Goal: Information Seeking & Learning: Learn about a topic

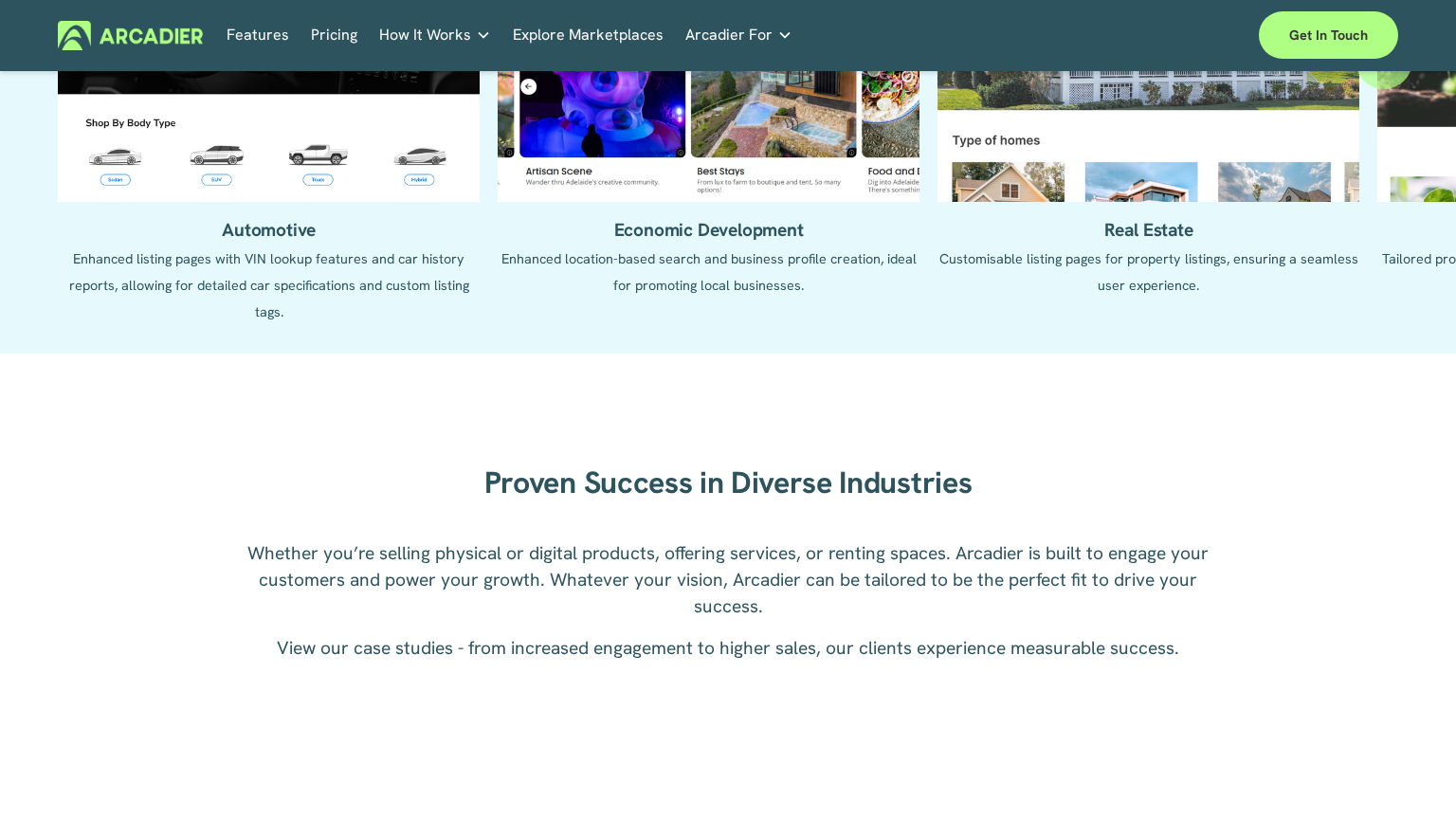
scroll to position [2828, 0]
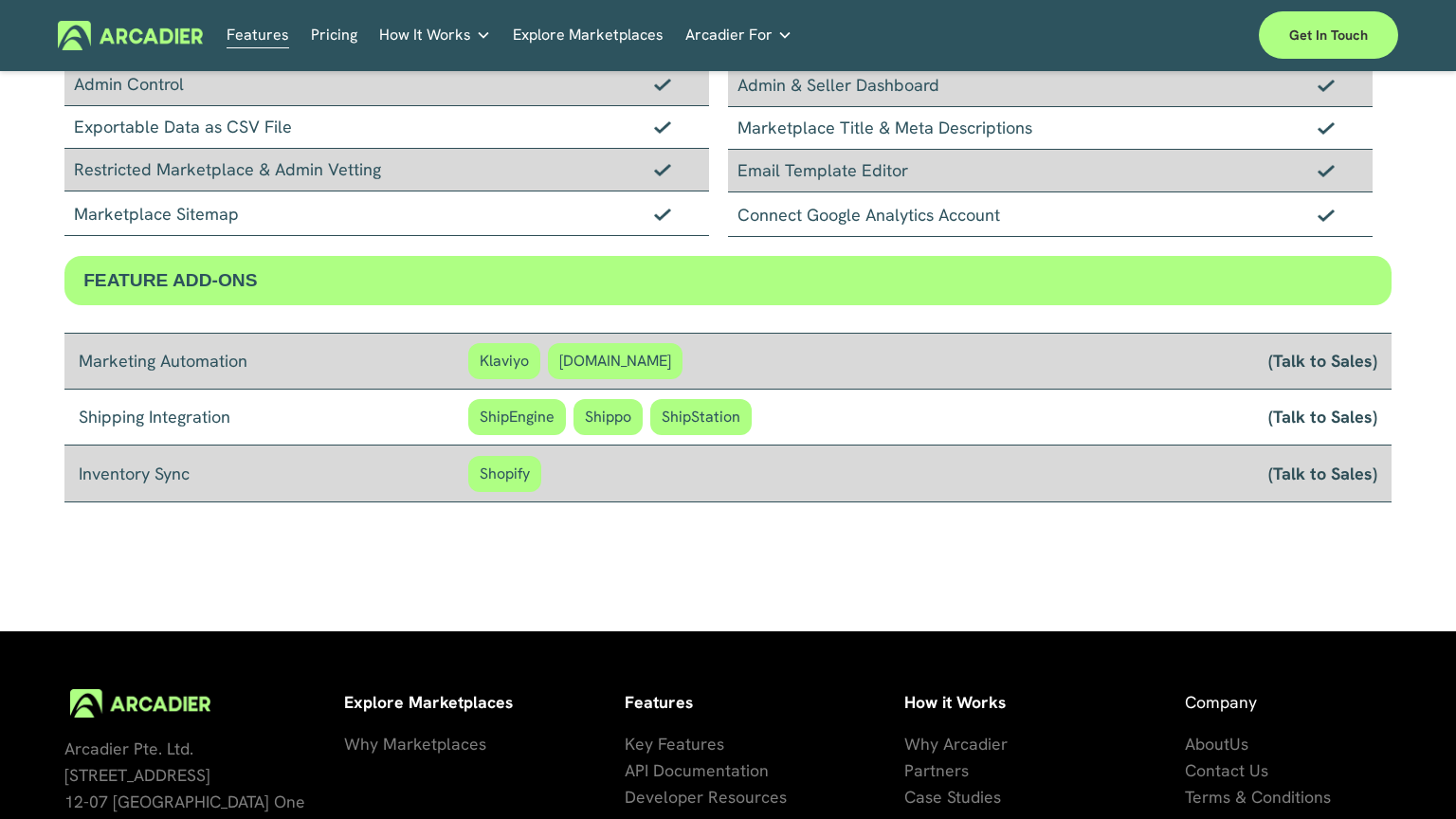
scroll to position [1627, 0]
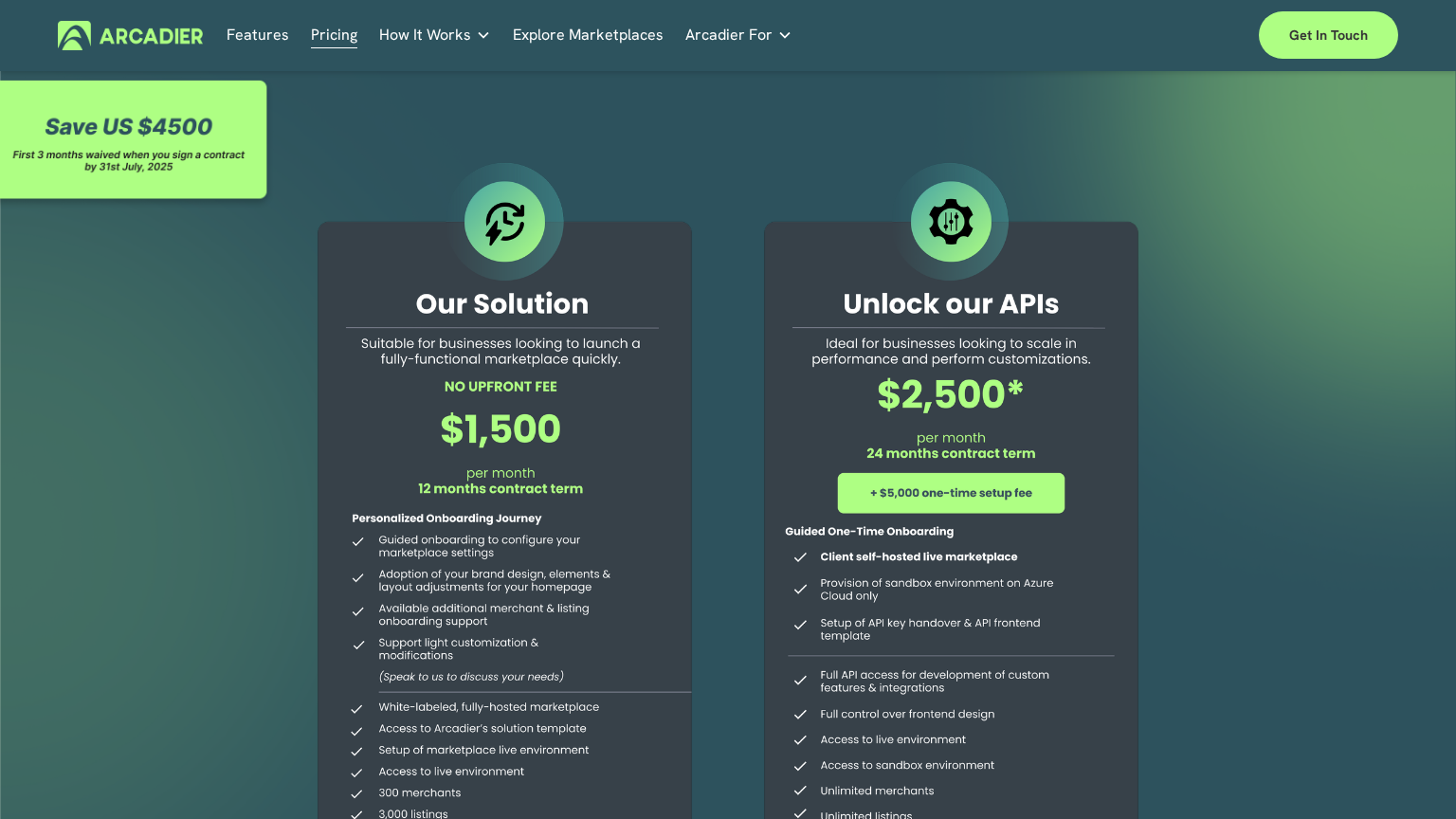
scroll to position [624, 0]
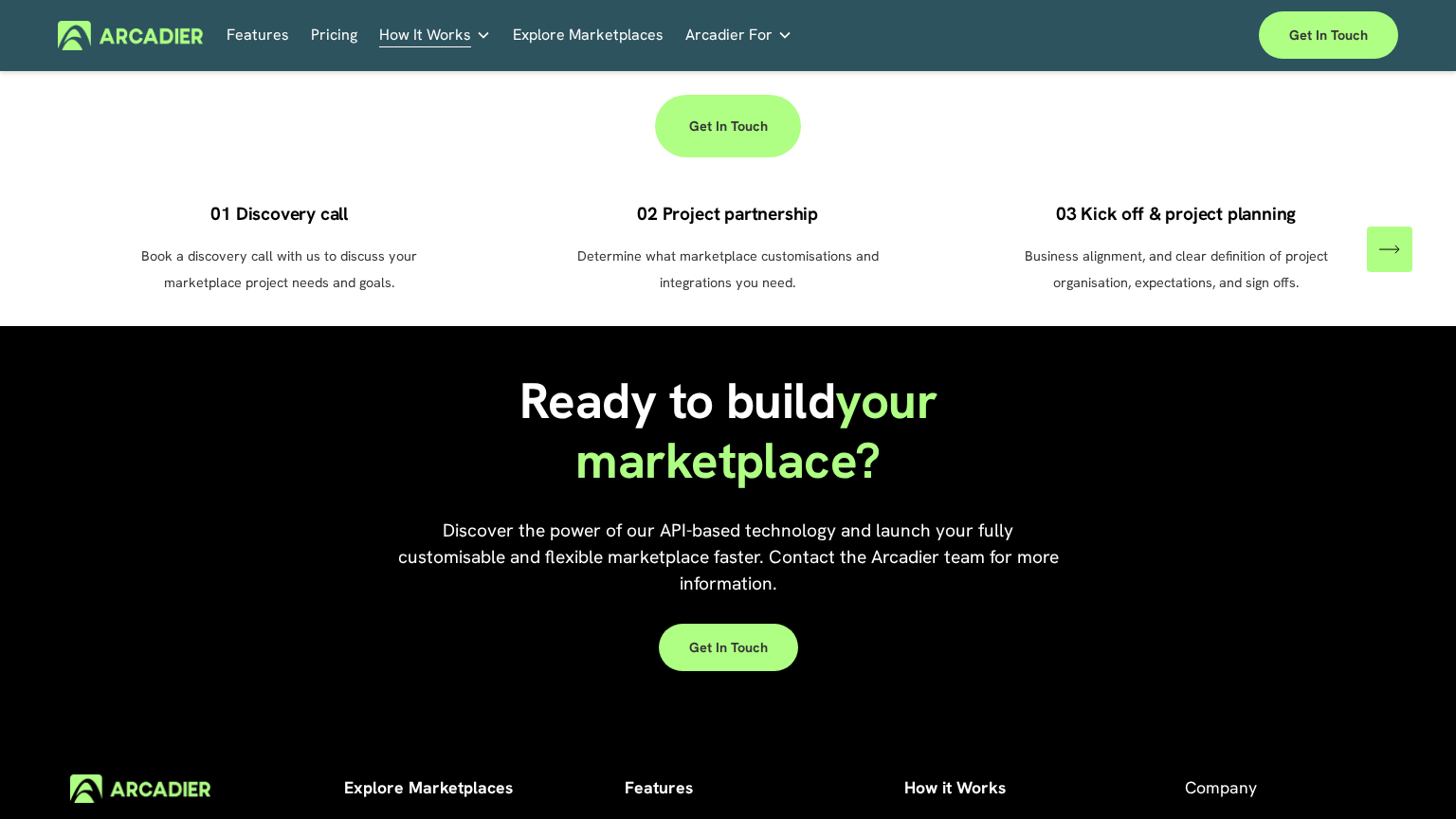
scroll to position [1686, 0]
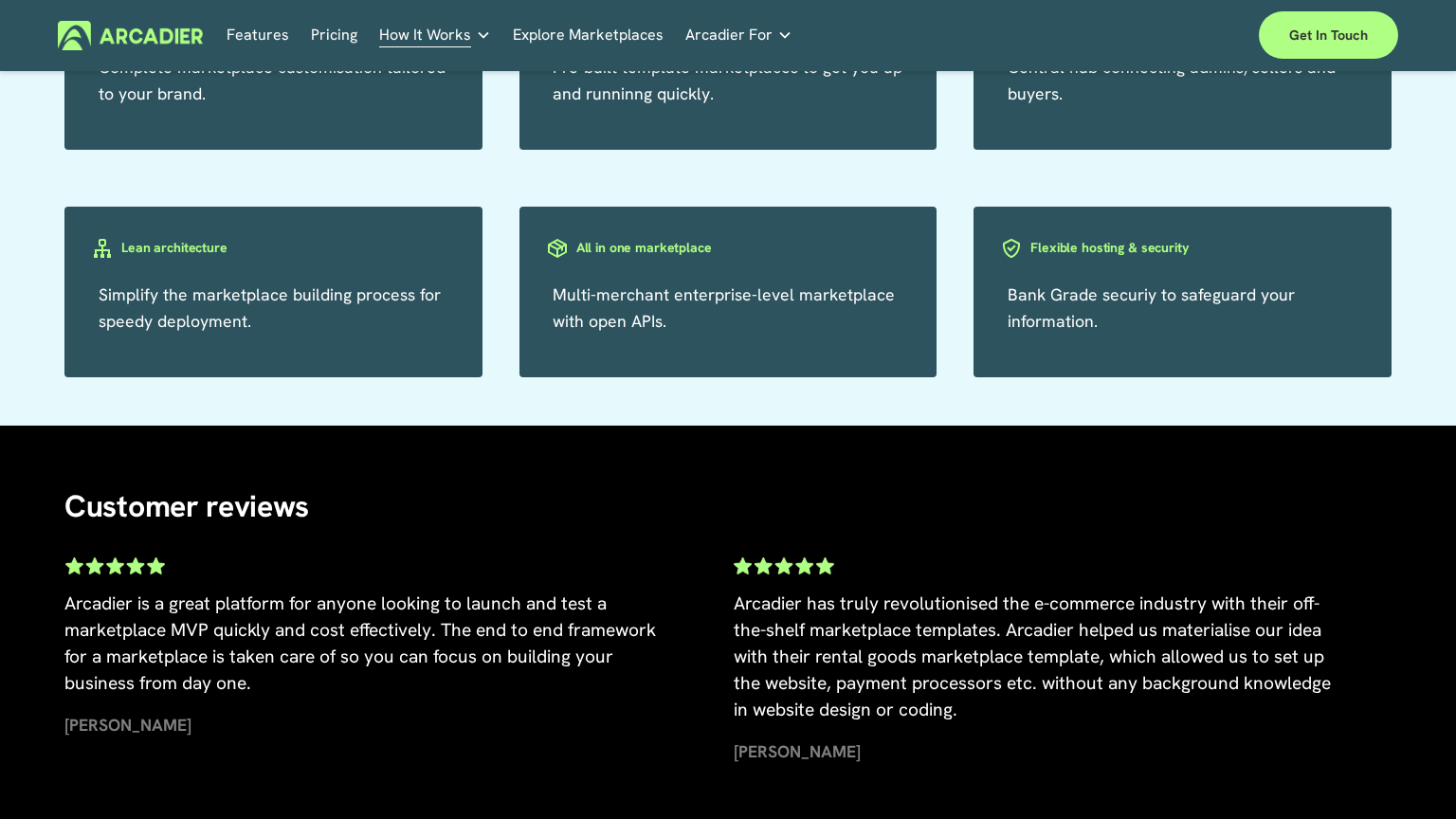
scroll to position [2828, 0]
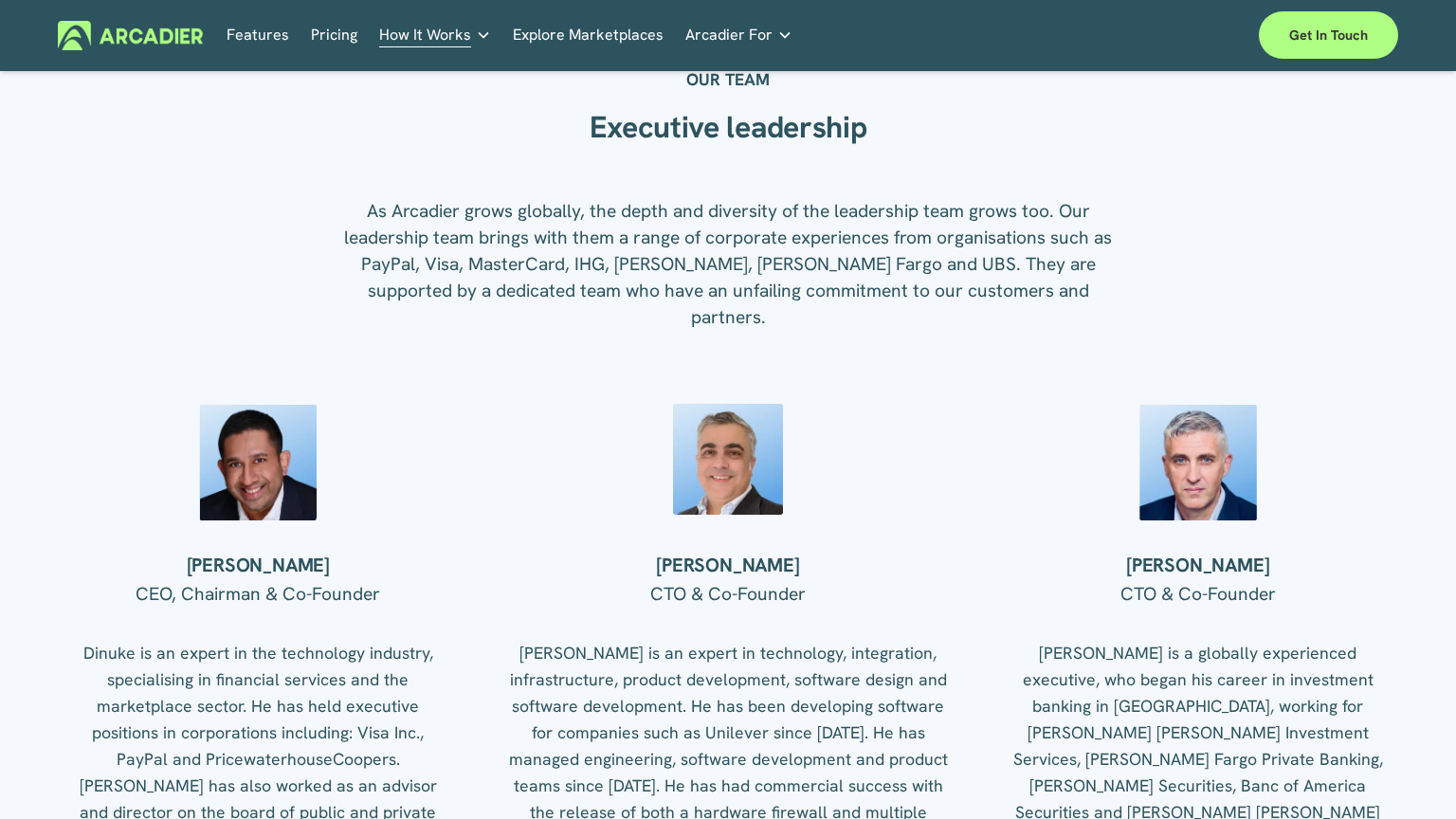
scroll to position [2828, 0]
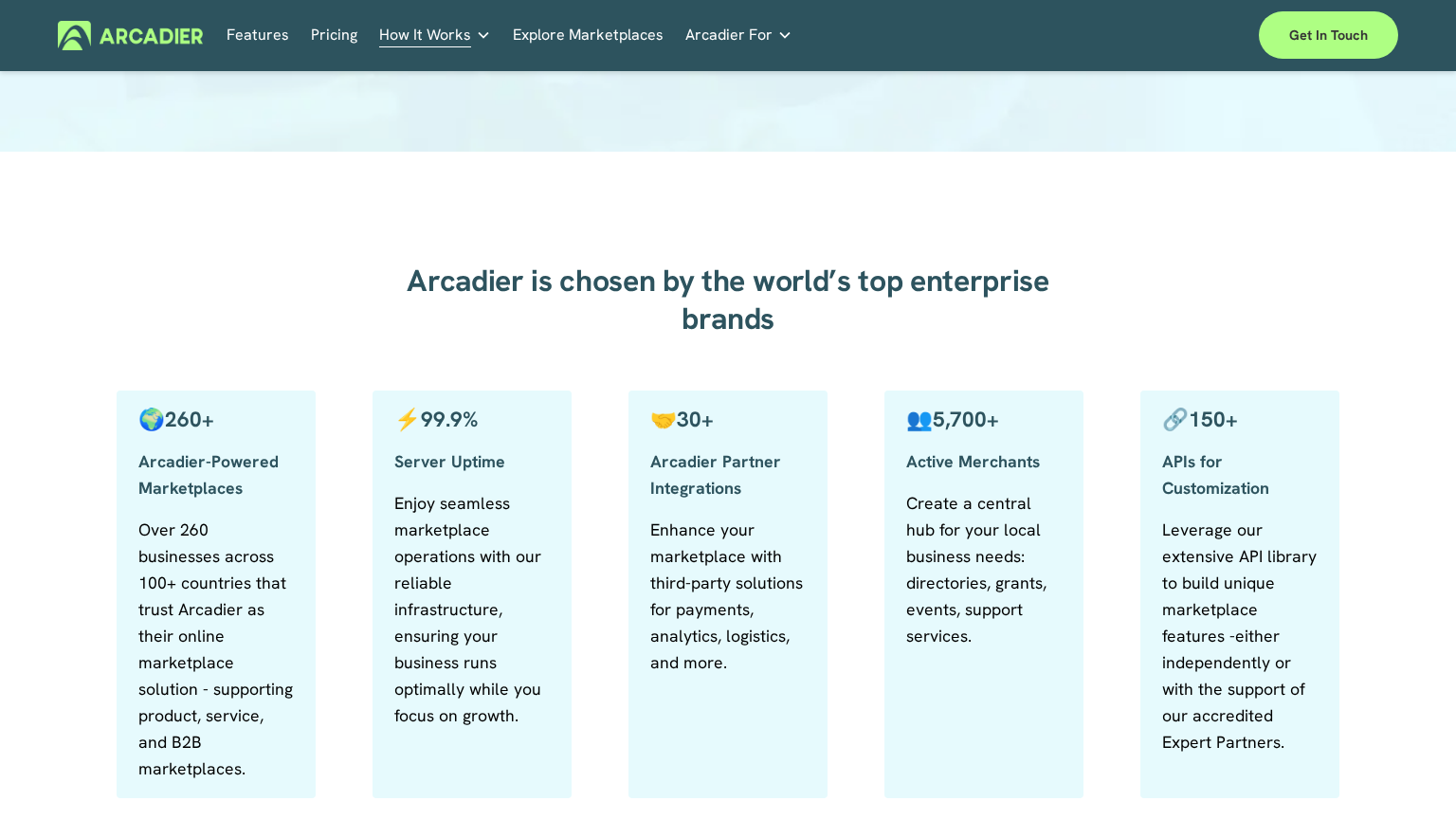
scroll to position [1306, 0]
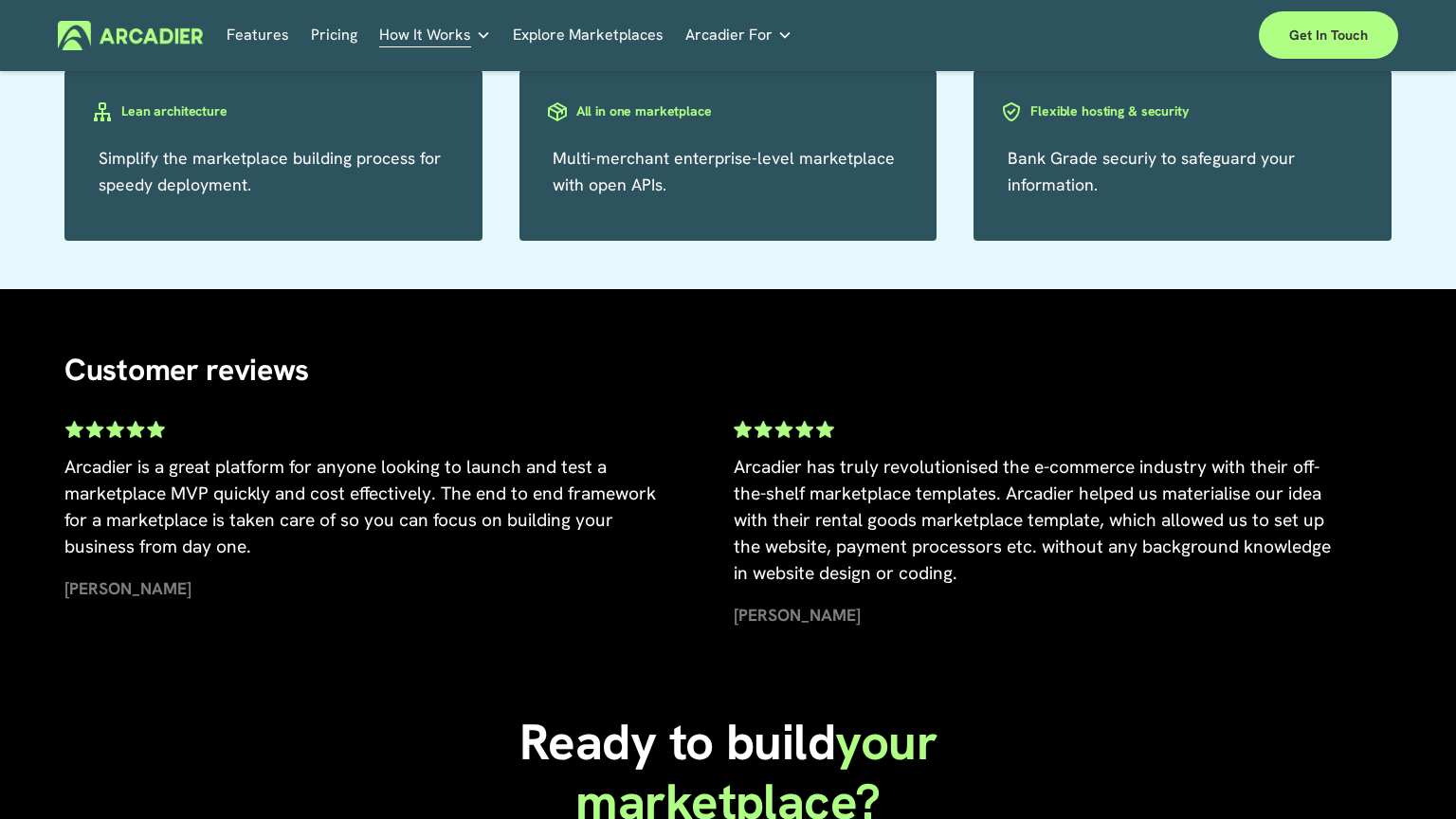
scroll to position [2035, 0]
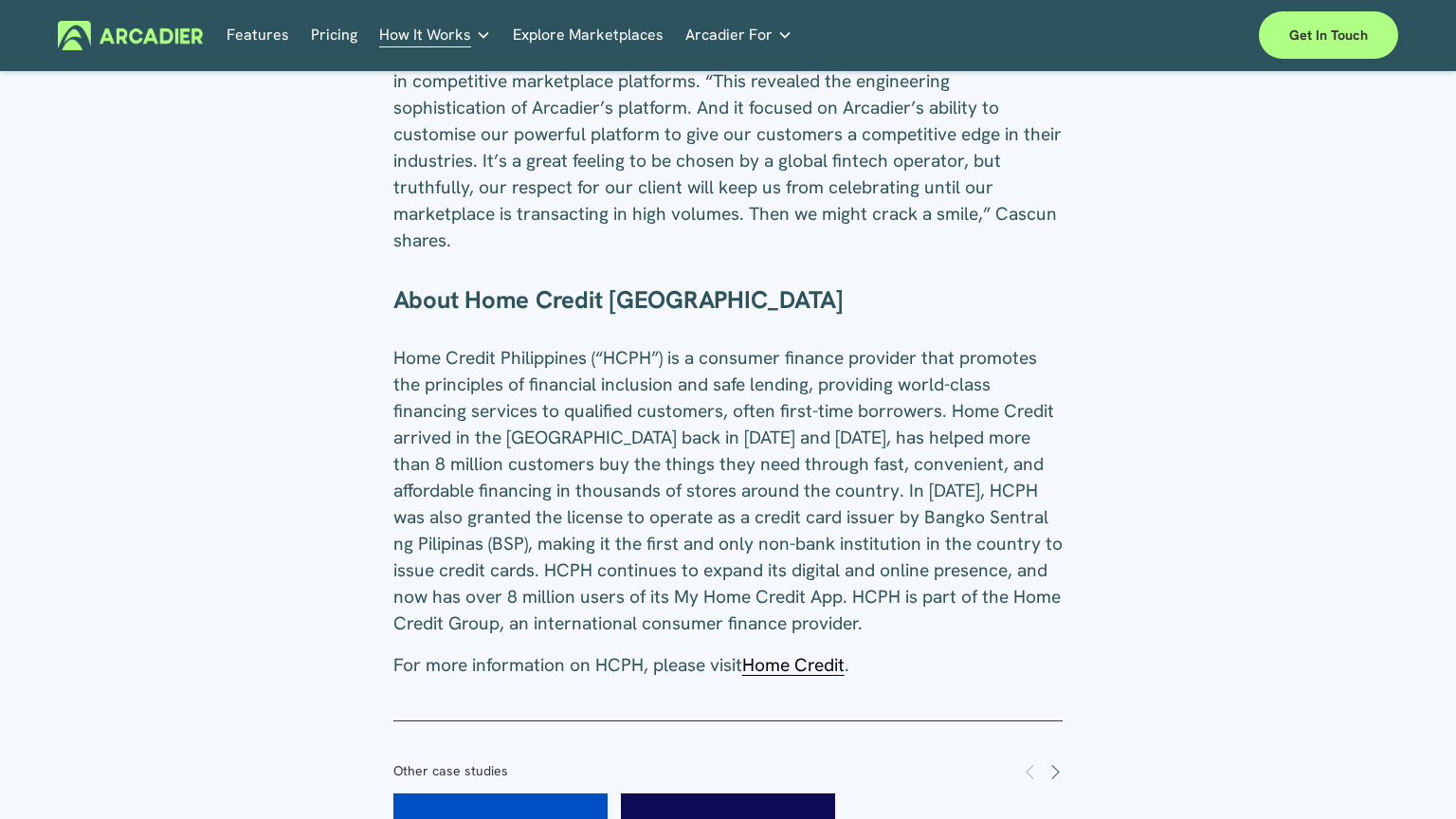
scroll to position [2797, 0]
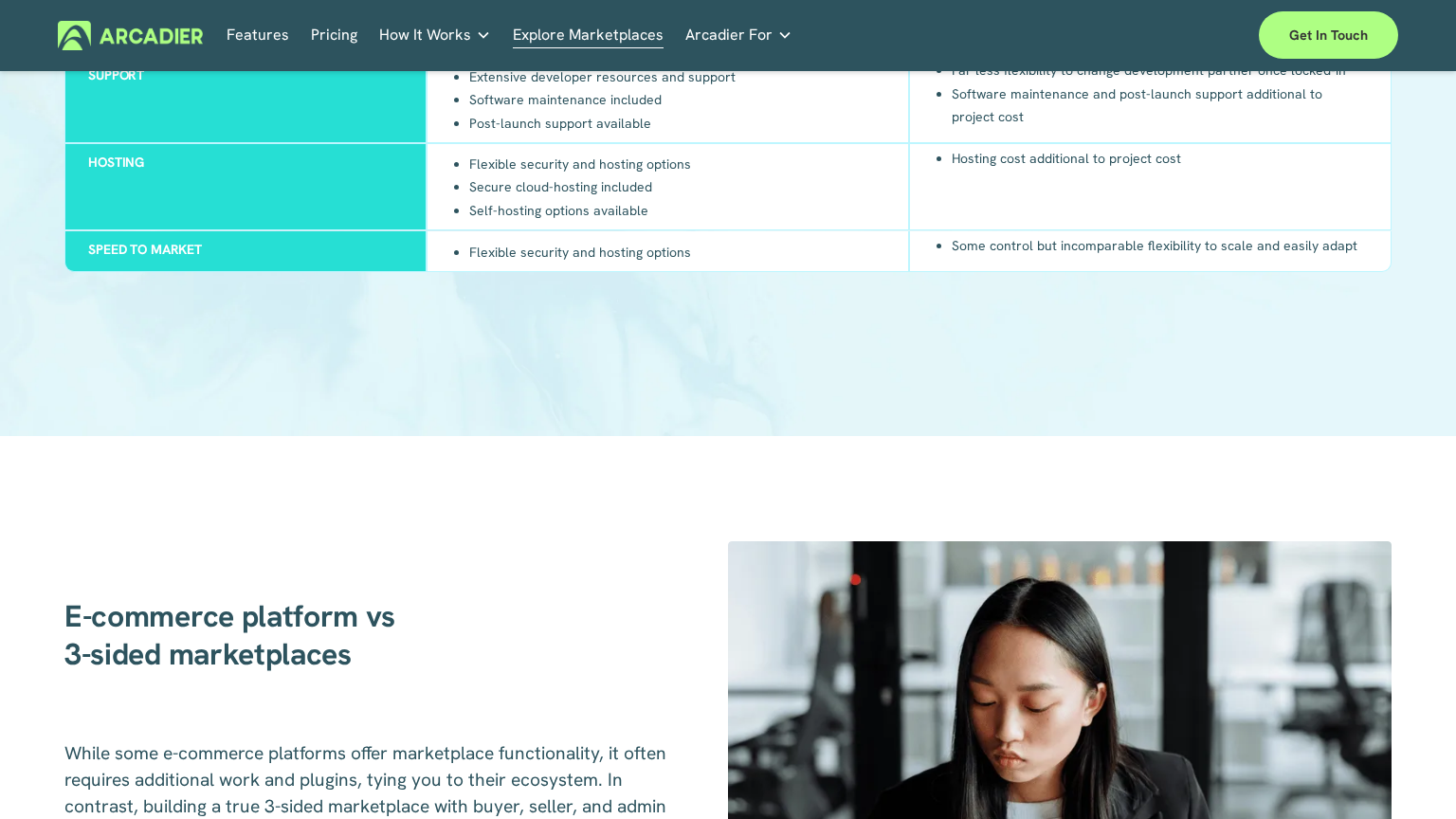
scroll to position [2828, 0]
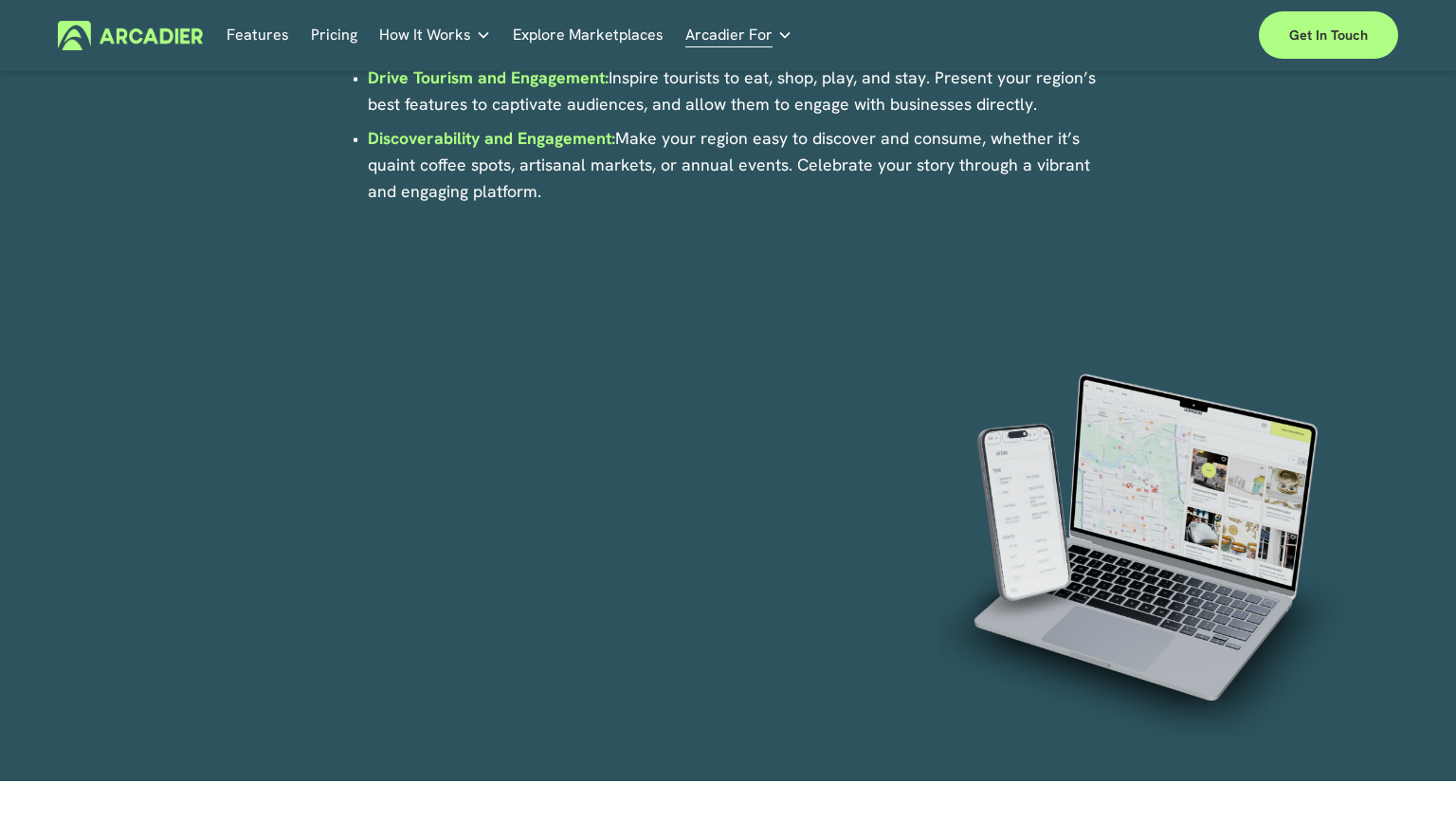
scroll to position [2828, 0]
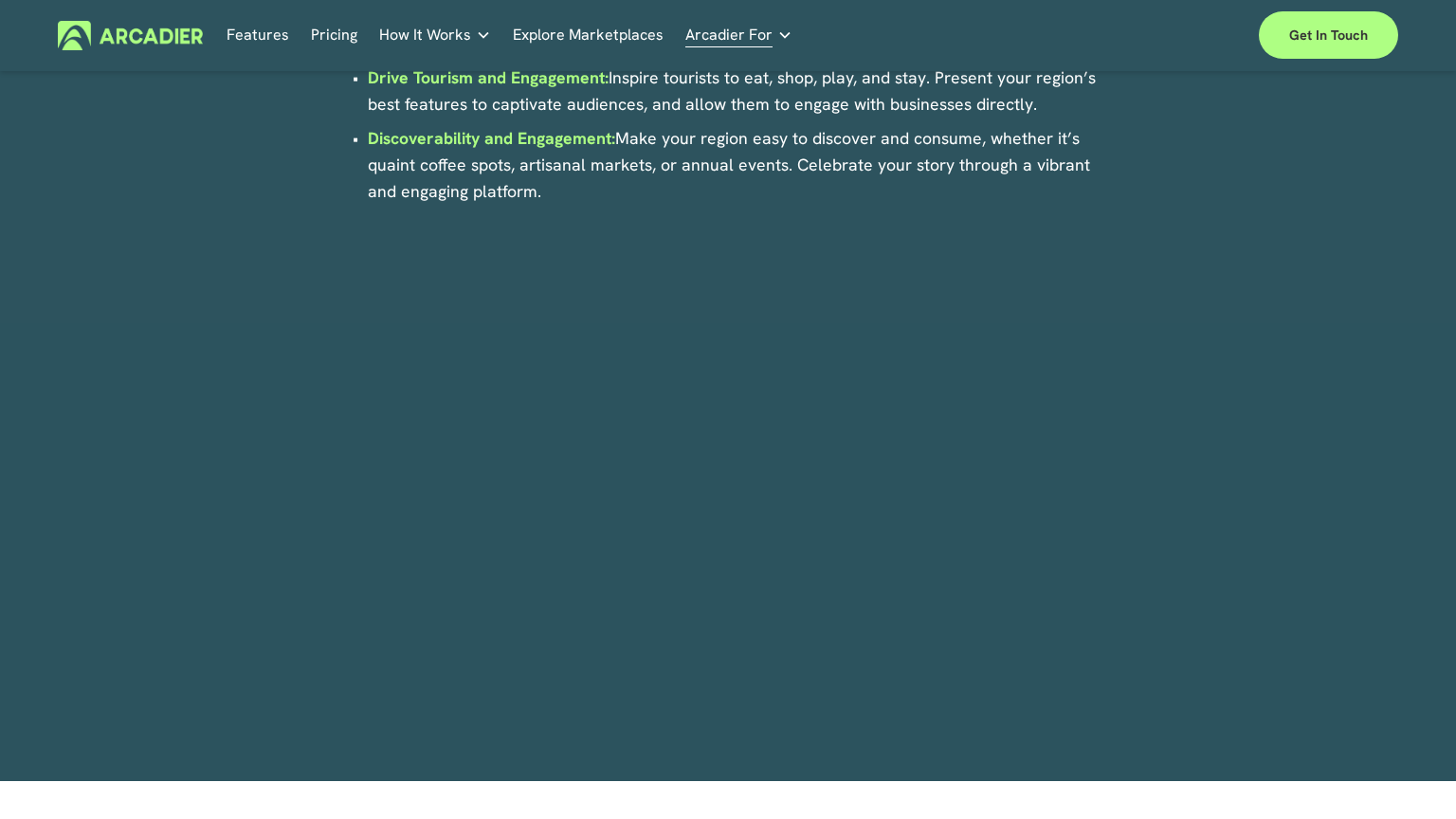
scroll to position [2828, 0]
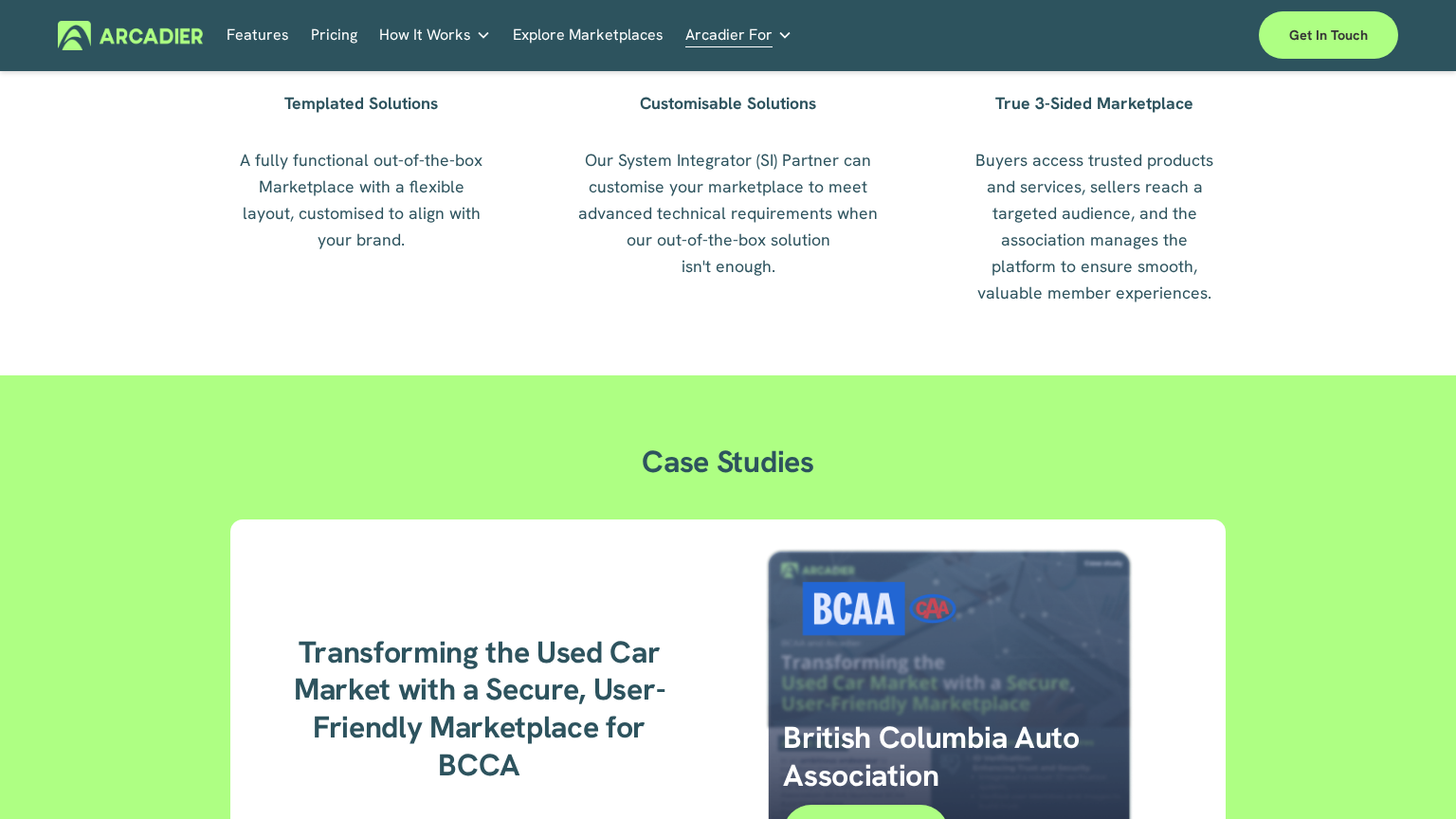
scroll to position [2828, 0]
